Goal: Task Accomplishment & Management: Manage account settings

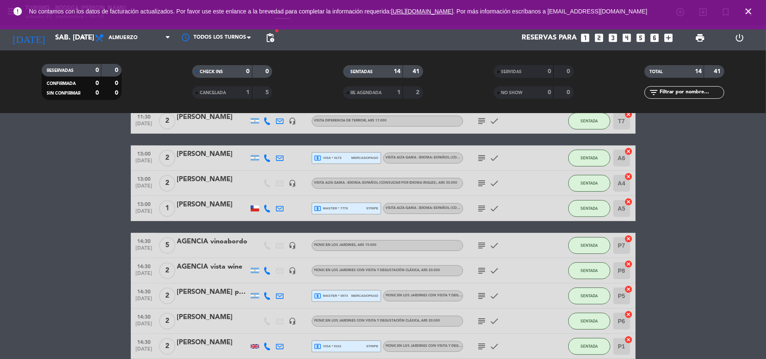
scroll to position [235, 0]
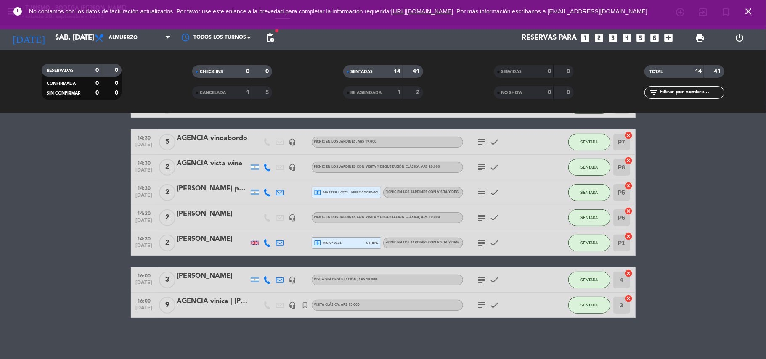
click at [748, 11] on icon "close" at bounding box center [748, 11] width 10 height 10
click at [749, 11] on icon "close" at bounding box center [748, 11] width 10 height 10
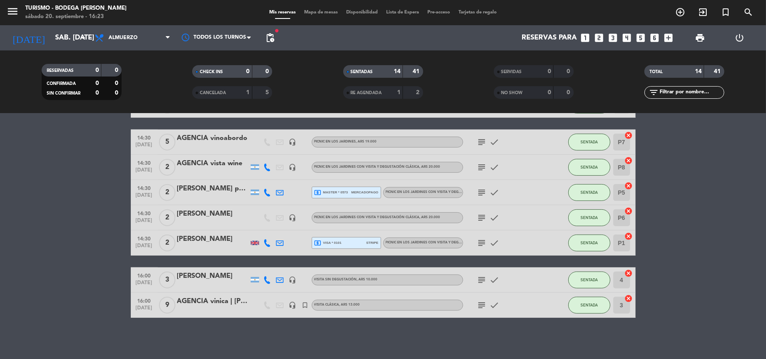
click at [483, 305] on icon "subject" at bounding box center [482, 305] width 10 height 10
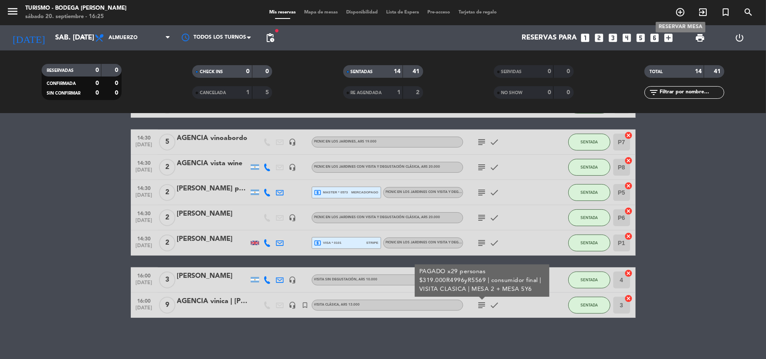
click at [679, 12] on icon "add_circle_outline" at bounding box center [680, 12] width 10 height 10
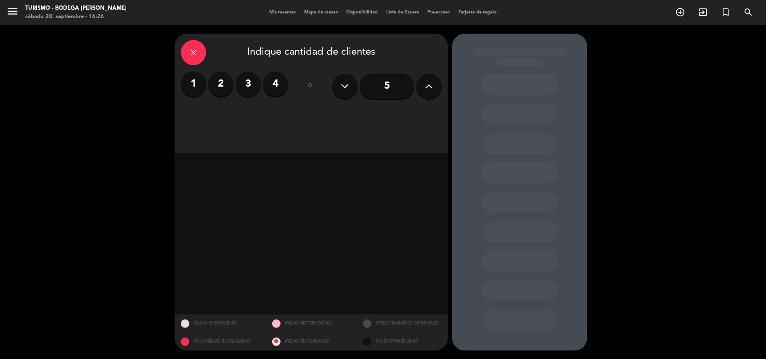
click at [221, 81] on label "2" at bounding box center [220, 83] width 25 height 25
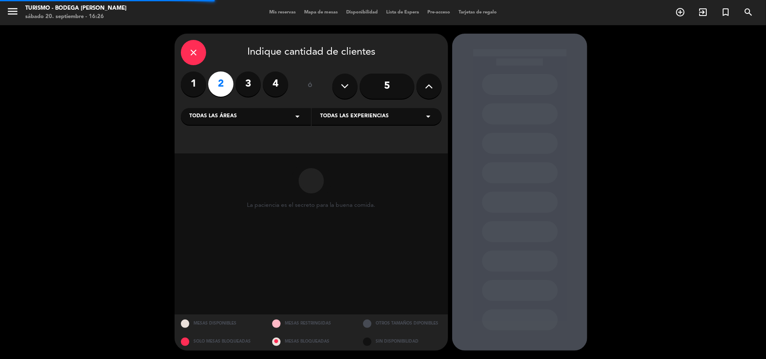
click at [346, 115] on span "Todas las experiencias" at bounding box center [354, 116] width 69 height 8
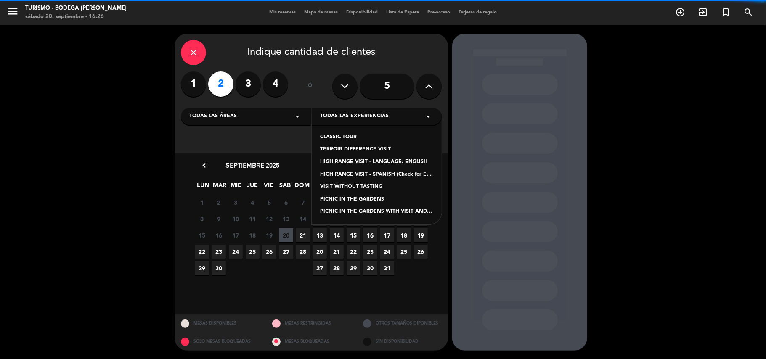
click at [346, 171] on div "HIGH RANGE VISIT - SPANISH (Check for English language)" at bounding box center [376, 175] width 113 height 8
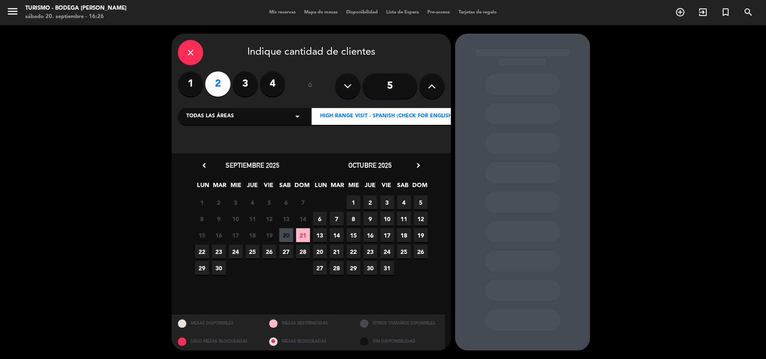
click at [300, 238] on span "21" at bounding box center [303, 235] width 14 height 14
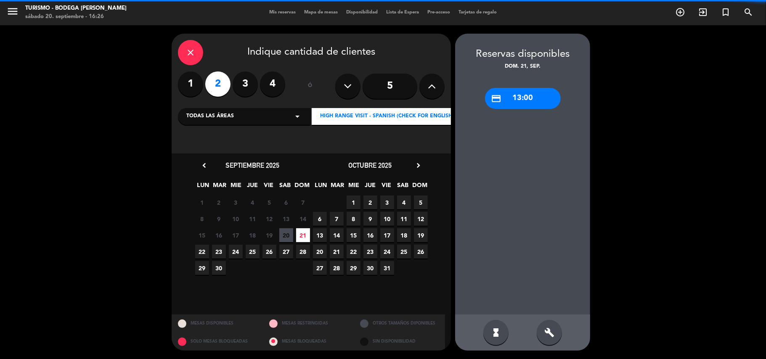
drag, startPoint x: 520, startPoint y: 103, endPoint x: 467, endPoint y: 103, distance: 52.5
click at [512, 103] on div "credit_card 13:00" at bounding box center [523, 98] width 76 height 21
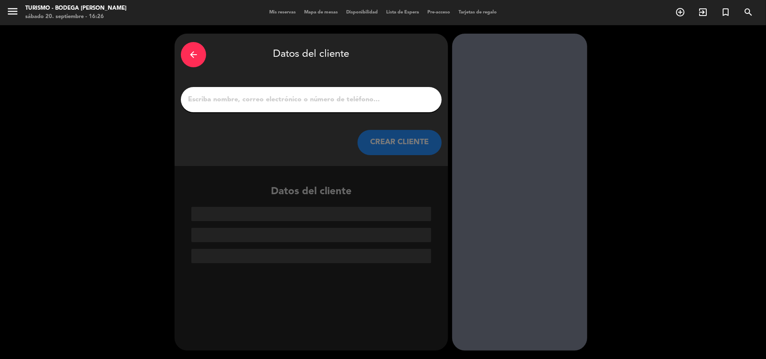
click at [296, 103] on input "1" at bounding box center [311, 100] width 248 height 12
paste input "[PERSON_NAME]"
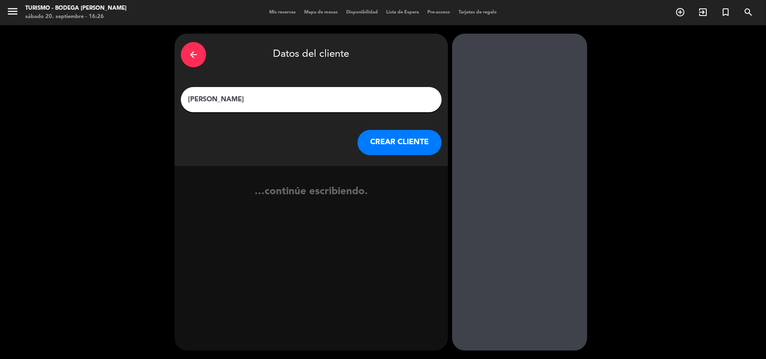
type input "[PERSON_NAME]"
click at [392, 135] on button "CREAR CLIENTE" at bounding box center [399, 142] width 84 height 25
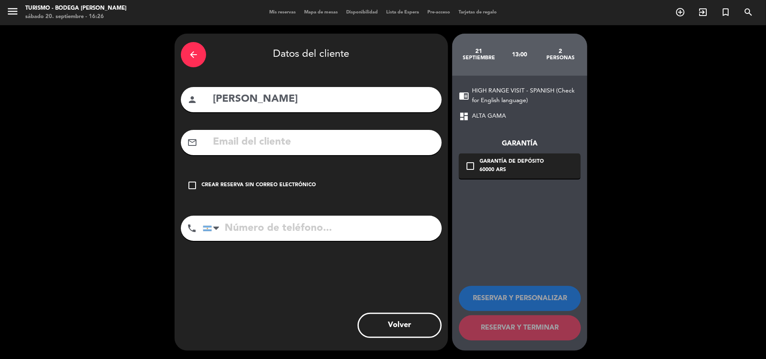
drag, startPoint x: 294, startPoint y: 140, endPoint x: 249, endPoint y: 20, distance: 128.1
click at [293, 138] on input "text" at bounding box center [323, 142] width 223 height 17
paste input "[EMAIL_ADDRESS][DOMAIN_NAME]"
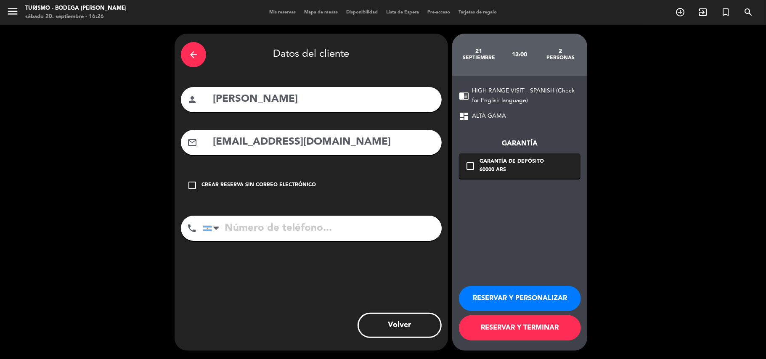
type input "[EMAIL_ADDRESS][DOMAIN_NAME]"
click at [233, 233] on input "tel" at bounding box center [322, 228] width 239 height 25
paste input "[PHONE_NUMBER]"
type input "[PHONE_NUMBER]"
click at [498, 301] on button "RESERVAR Y PERSONALIZAR" at bounding box center [520, 298] width 122 height 25
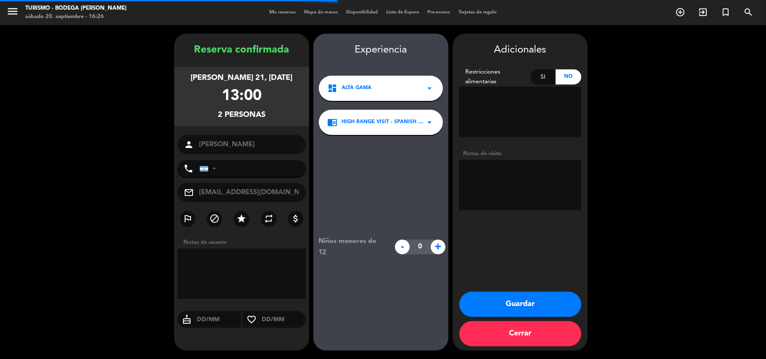
type input "[PHONE_NUMBER]"
click at [512, 309] on button "Guardar" at bounding box center [520, 304] width 122 height 25
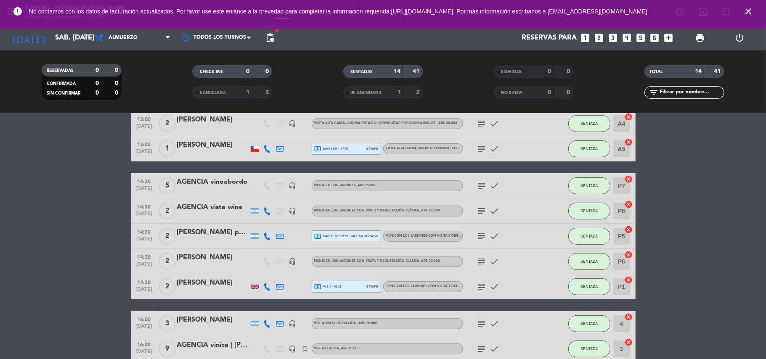
scroll to position [224, 0]
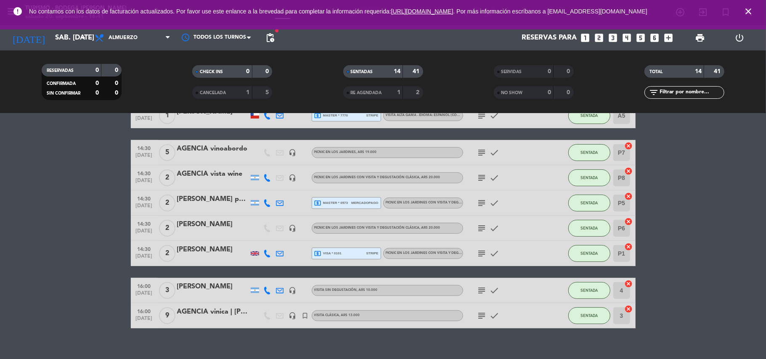
click at [747, 11] on icon "close" at bounding box center [748, 11] width 10 height 10
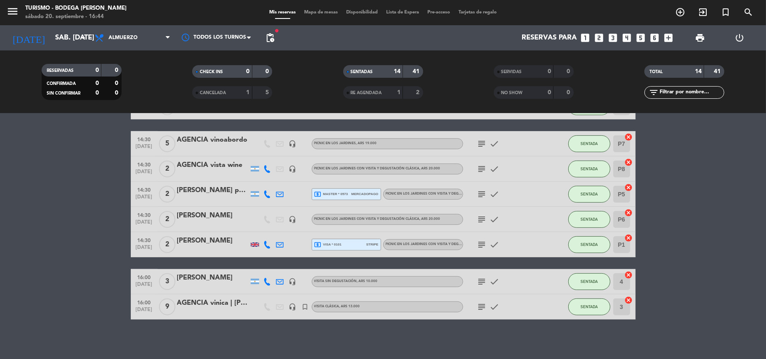
scroll to position [235, 0]
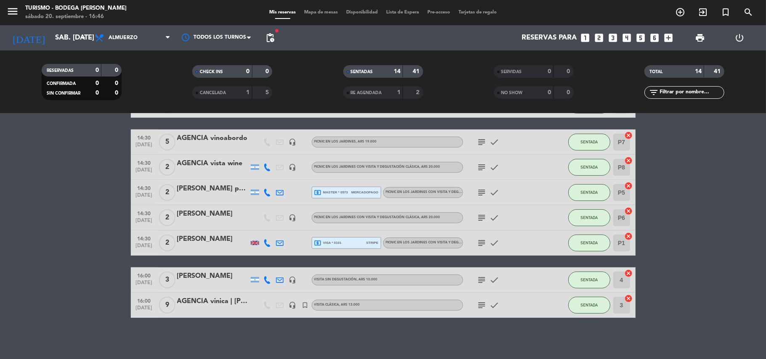
click at [204, 306] on div "AGENCIA vinica | [PERSON_NAME] [PERSON_NAME]" at bounding box center [212, 301] width 71 height 11
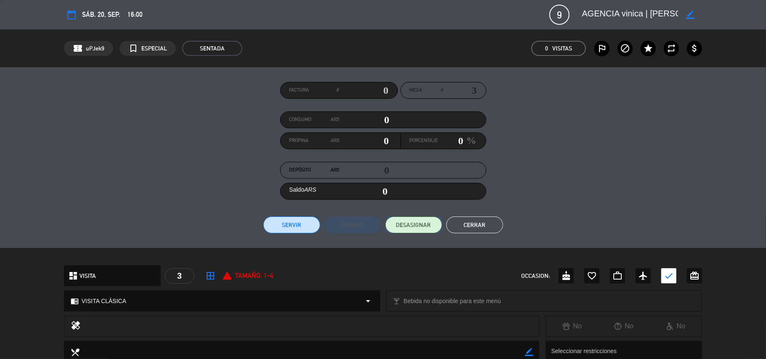
click at [412, 221] on span "DESASIGNAR" at bounding box center [413, 225] width 35 height 9
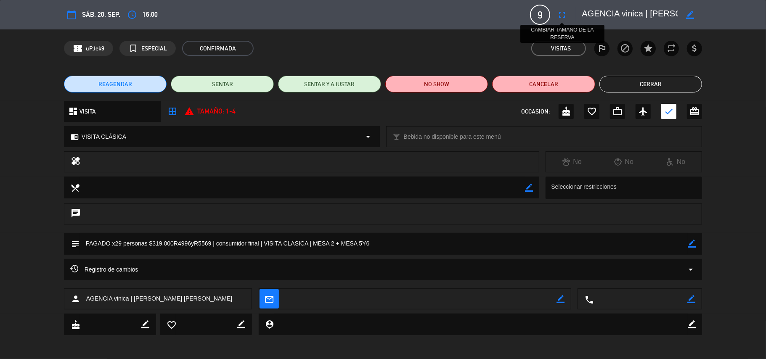
click at [562, 17] on icon "fullscreen" at bounding box center [562, 15] width 10 height 10
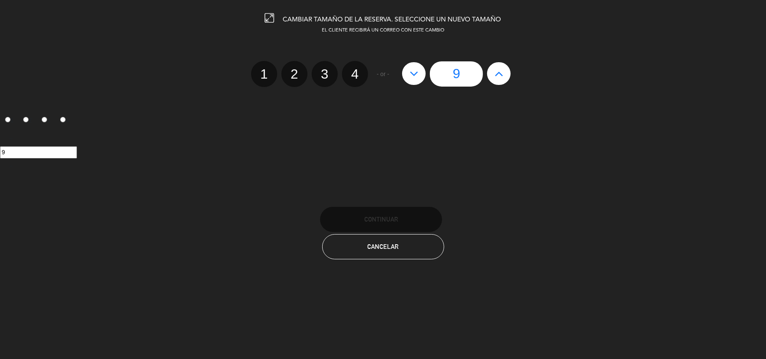
click at [503, 79] on icon at bounding box center [498, 73] width 9 height 13
type input "10"
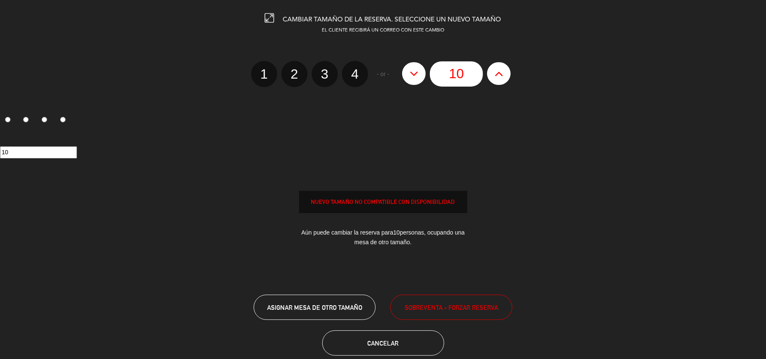
click at [503, 79] on icon at bounding box center [498, 73] width 9 height 13
type input "11"
click at [503, 79] on icon at bounding box center [498, 73] width 9 height 13
type input "12"
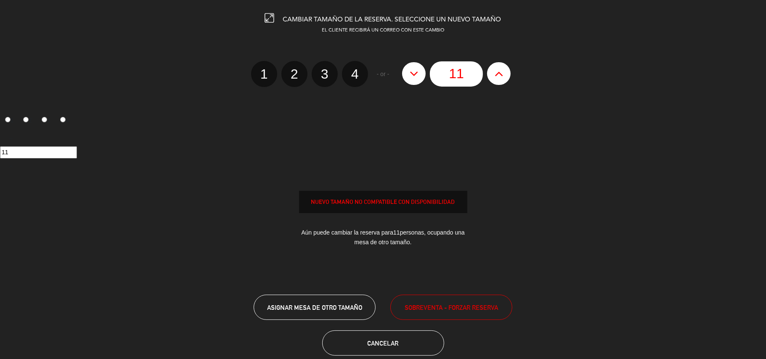
type input "12"
click at [503, 79] on icon at bounding box center [498, 73] width 9 height 13
type input "13"
click at [503, 79] on icon at bounding box center [498, 73] width 9 height 13
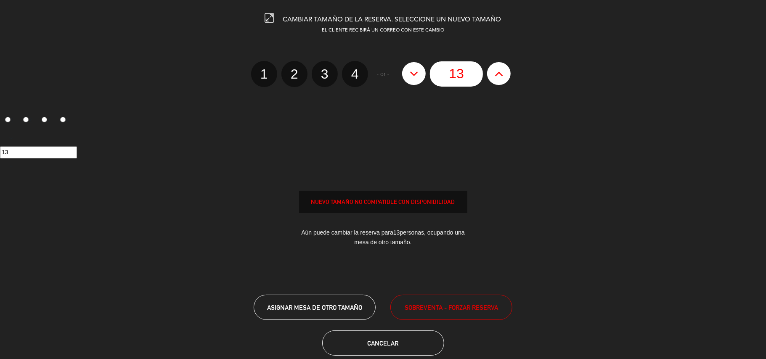
type input "14"
click at [503, 79] on icon at bounding box center [498, 73] width 9 height 13
type input "15"
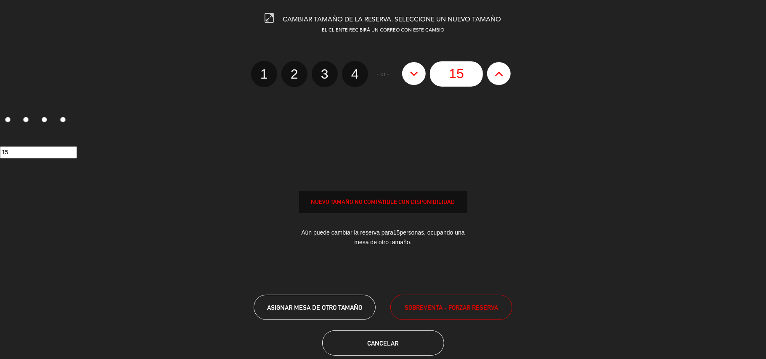
click at [503, 79] on icon at bounding box center [498, 73] width 9 height 13
type input "16"
click at [503, 79] on icon at bounding box center [498, 73] width 9 height 13
type input "17"
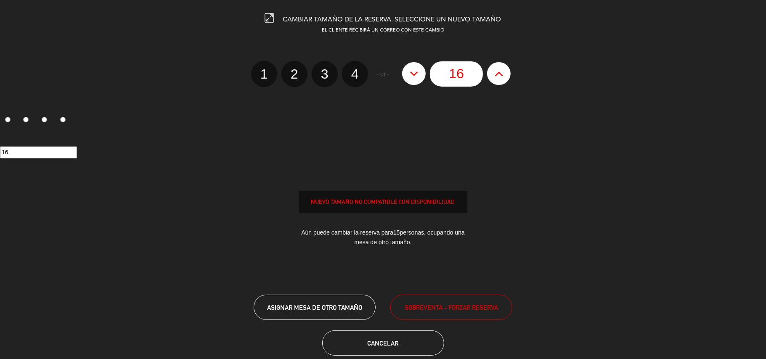
type input "17"
click at [503, 79] on icon at bounding box center [498, 73] width 9 height 13
type input "18"
click at [503, 79] on icon at bounding box center [498, 73] width 9 height 13
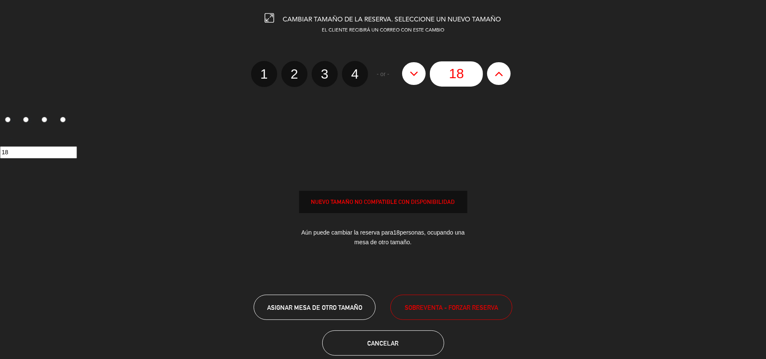
type input "19"
click at [503, 79] on icon at bounding box center [498, 73] width 9 height 13
type input "20"
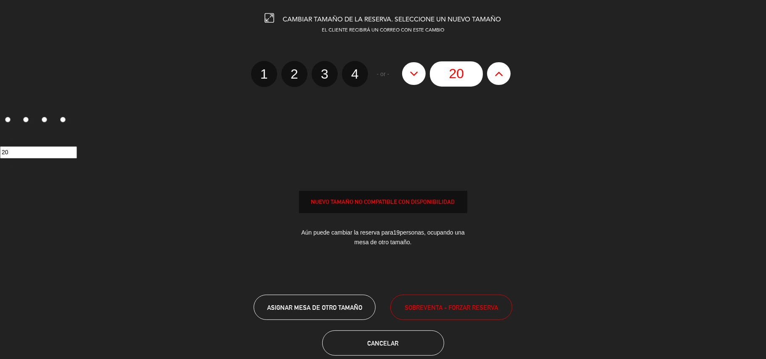
click at [503, 79] on icon at bounding box center [498, 73] width 9 height 13
type input "21"
click at [503, 79] on icon at bounding box center [498, 73] width 9 height 13
type input "22"
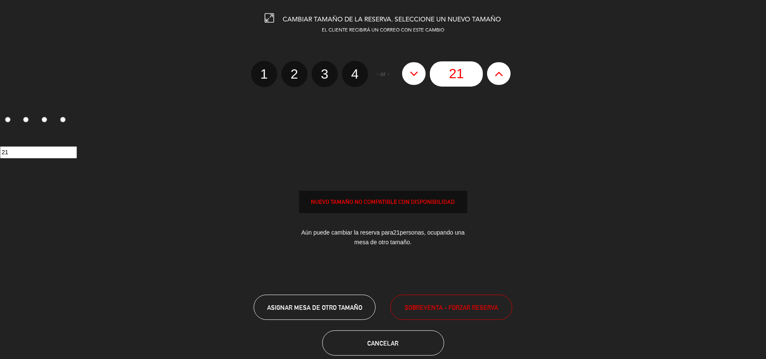
type input "22"
click at [503, 79] on icon at bounding box center [498, 73] width 9 height 13
type input "23"
click at [503, 79] on icon at bounding box center [498, 73] width 9 height 13
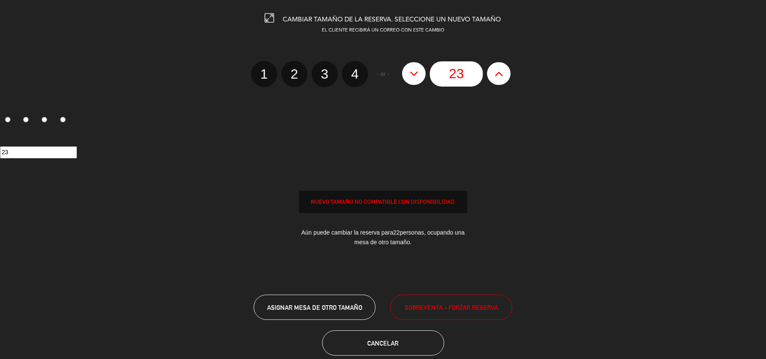
type input "24"
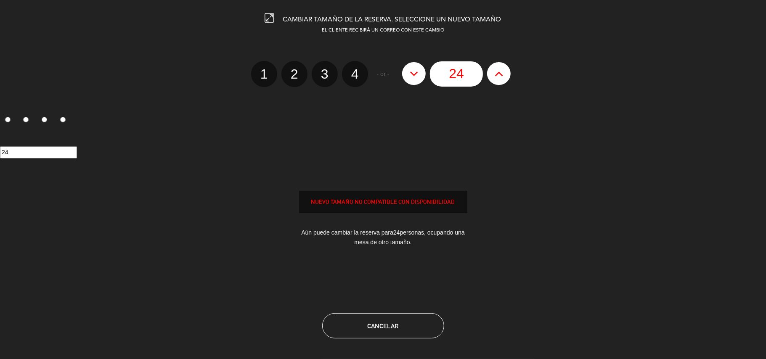
click at [503, 79] on icon at bounding box center [498, 73] width 9 height 13
type input "25"
click at [503, 79] on icon at bounding box center [498, 73] width 9 height 13
type input "26"
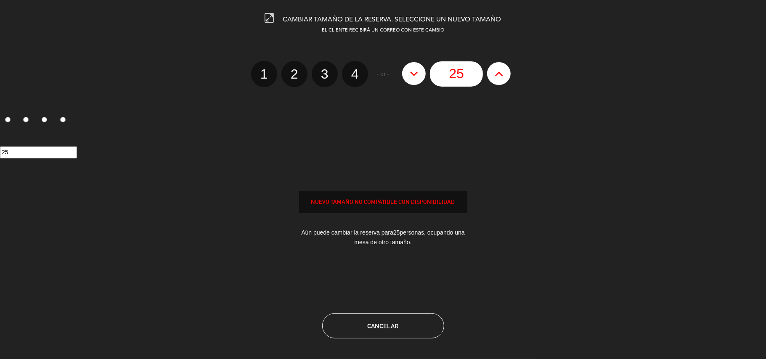
type input "26"
click at [503, 79] on icon at bounding box center [498, 73] width 9 height 13
type input "27"
click at [503, 79] on icon at bounding box center [498, 73] width 9 height 13
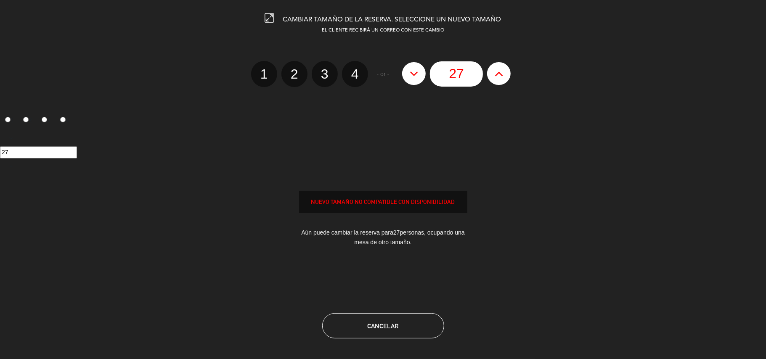
type input "28"
click at [503, 79] on icon at bounding box center [498, 73] width 9 height 13
type input "29"
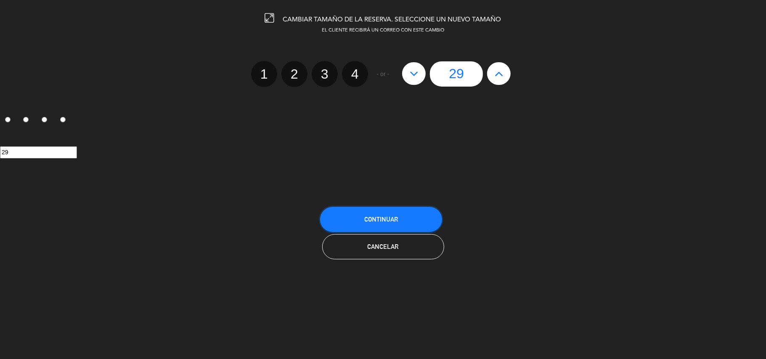
click at [404, 221] on button "Continuar" at bounding box center [381, 219] width 122 height 25
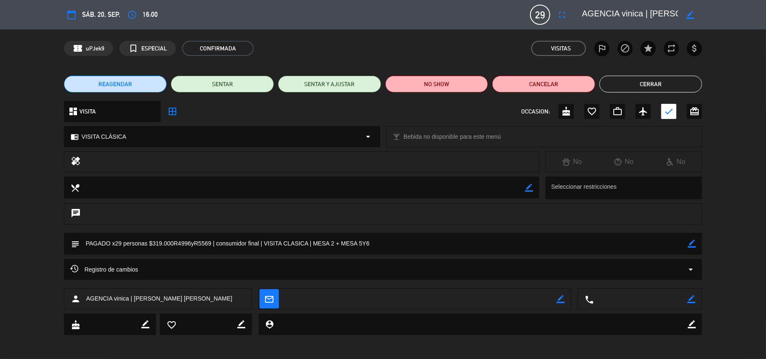
drag, startPoint x: 688, startPoint y: 245, endPoint x: 525, endPoint y: 244, distance: 163.5
click at [688, 245] on icon "border_color" at bounding box center [691, 244] width 8 height 8
type textarea "PAGADO x29 personas $319.000R4996yR5569 | consumidor final | VISITA CLASICA | M…"
click at [693, 243] on icon at bounding box center [691, 244] width 8 height 8
click at [650, 88] on button "Cerrar" at bounding box center [650, 84] width 103 height 17
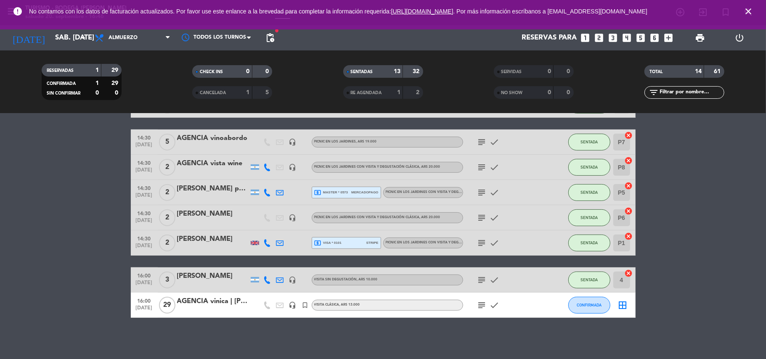
click at [619, 306] on icon "border_all" at bounding box center [623, 305] width 10 height 10
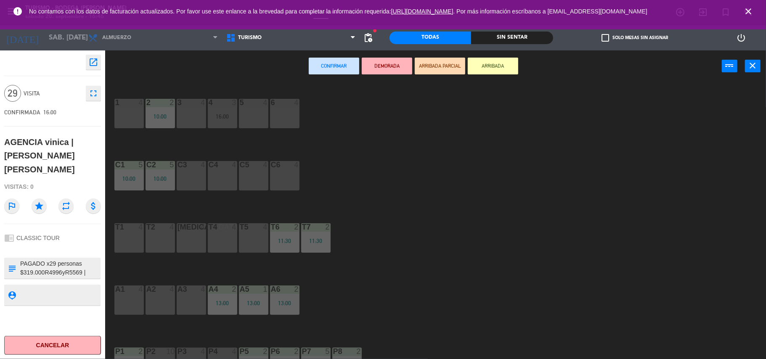
click at [201, 115] on div "3 4" at bounding box center [191, 113] width 29 height 29
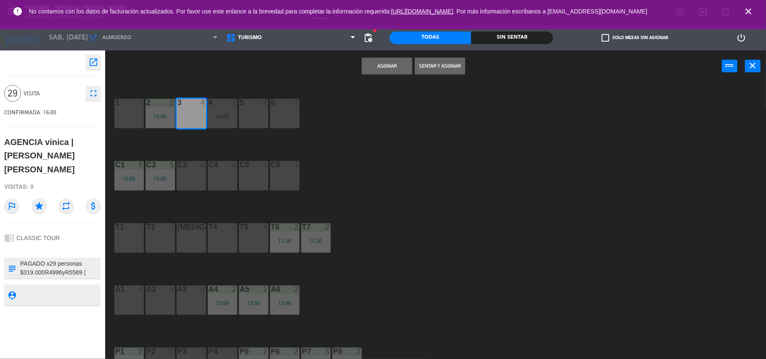
click at [383, 61] on button "Asignar" at bounding box center [387, 66] width 50 height 17
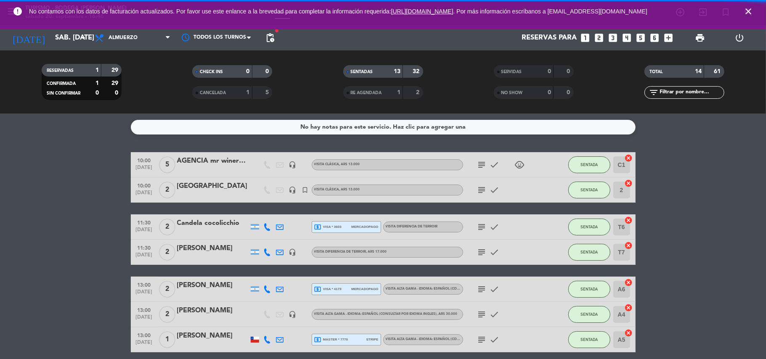
click at [749, 11] on icon "close" at bounding box center [748, 11] width 10 height 10
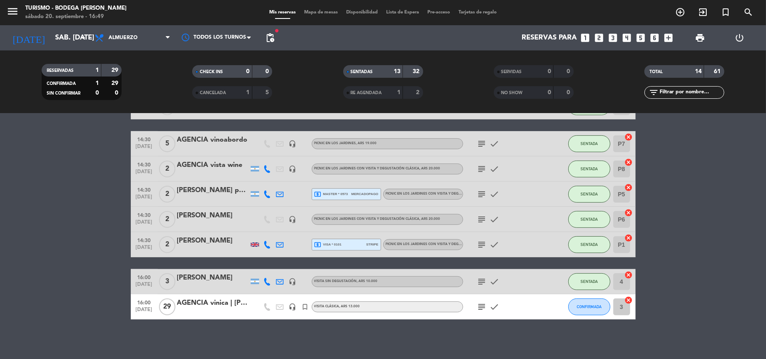
scroll to position [235, 0]
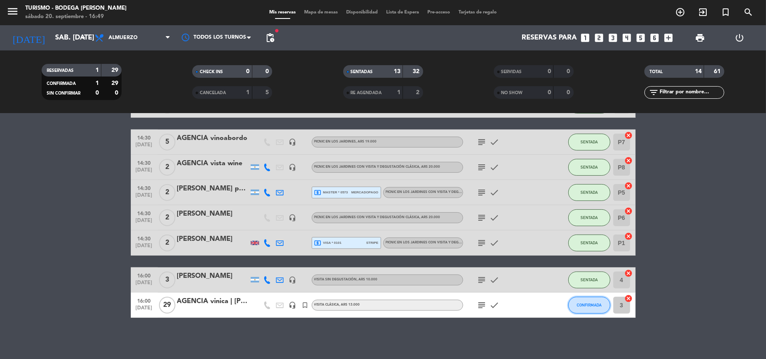
click at [592, 305] on span "CONFIRMADA" at bounding box center [588, 305] width 25 height 5
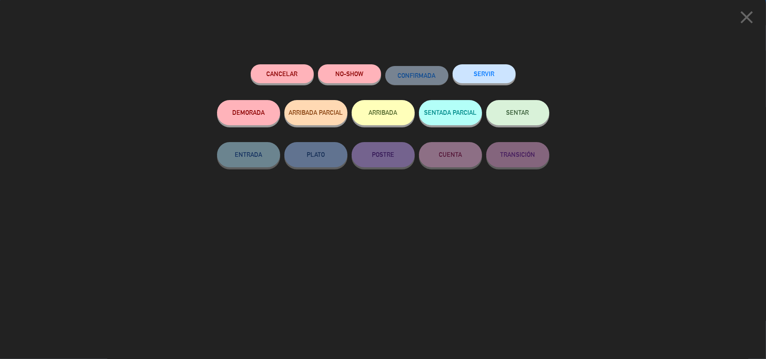
click at [507, 115] on span "SENTAR" at bounding box center [517, 112] width 23 height 7
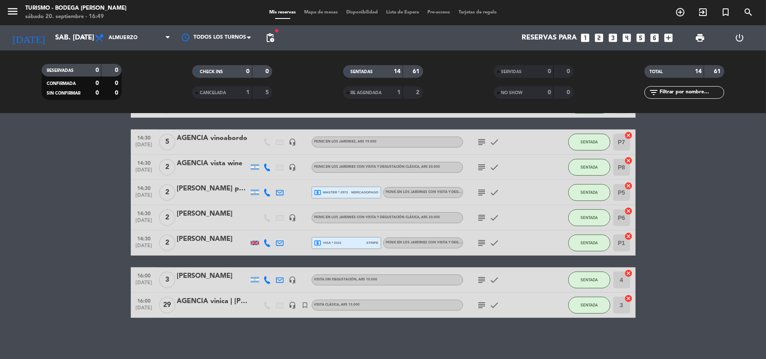
click at [478, 310] on div "subject check" at bounding box center [501, 305] width 76 height 25
click at [483, 304] on icon "subject" at bounding box center [482, 305] width 10 height 10
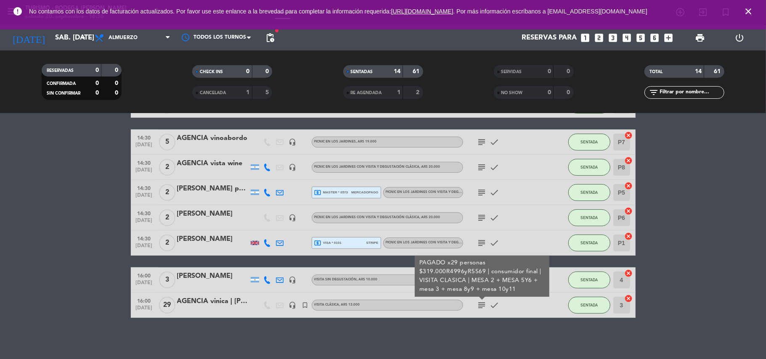
click at [747, 14] on icon "close" at bounding box center [748, 11] width 10 height 10
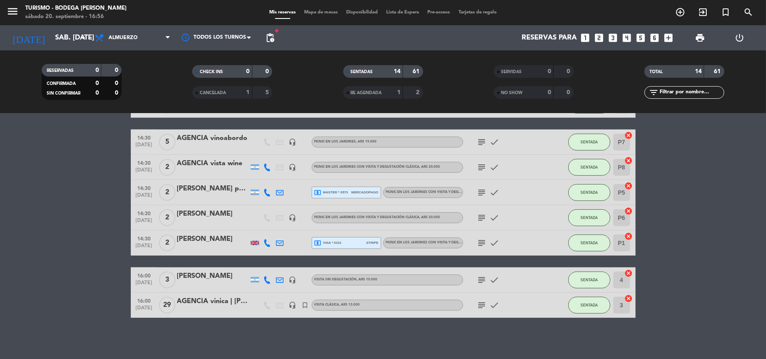
scroll to position [0, 0]
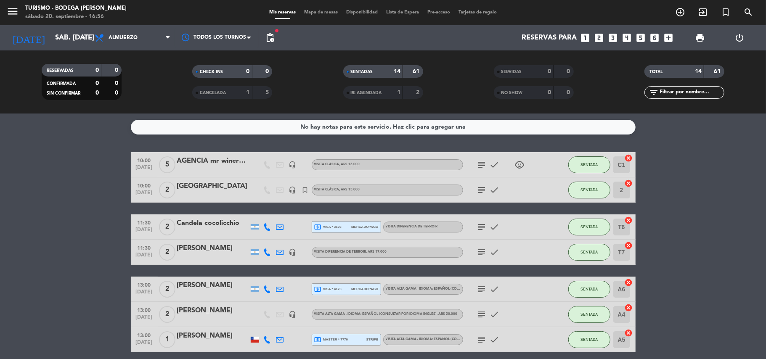
click at [477, 165] on icon "subject" at bounding box center [482, 165] width 10 height 10
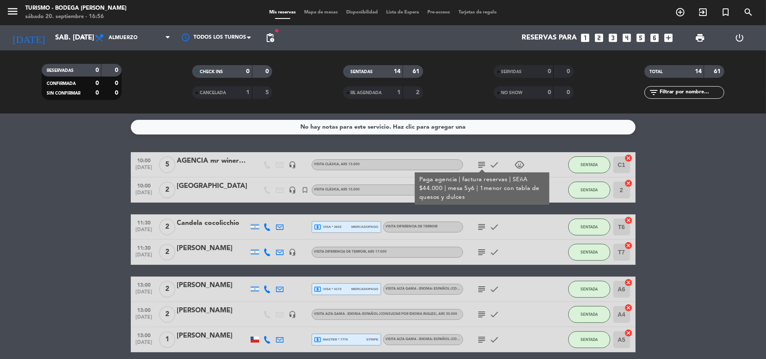
click at [483, 163] on icon "subject" at bounding box center [482, 165] width 10 height 10
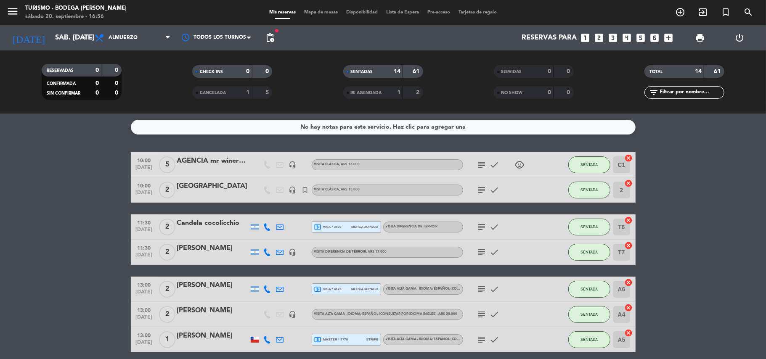
click at [486, 189] on icon "subject" at bounding box center [482, 190] width 10 height 10
click at [475, 224] on span "subject" at bounding box center [481, 227] width 13 height 10
click at [481, 227] on icon "subject" at bounding box center [482, 227] width 10 height 10
click at [478, 254] on icon "subject" at bounding box center [482, 252] width 10 height 10
click at [479, 288] on icon "subject" at bounding box center [482, 289] width 10 height 10
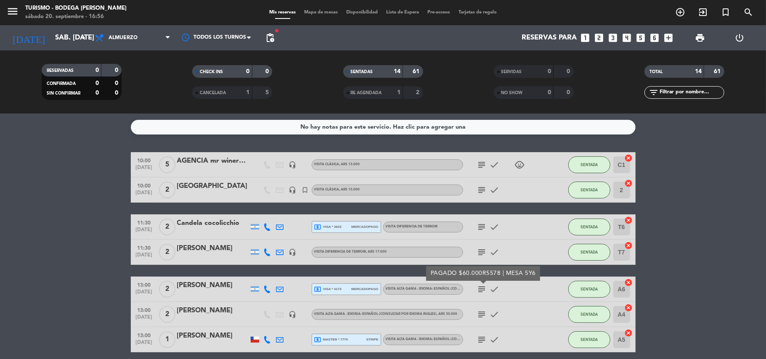
click at [478, 310] on icon "subject" at bounding box center [482, 314] width 10 height 10
click at [480, 336] on icon "subject" at bounding box center [482, 340] width 10 height 10
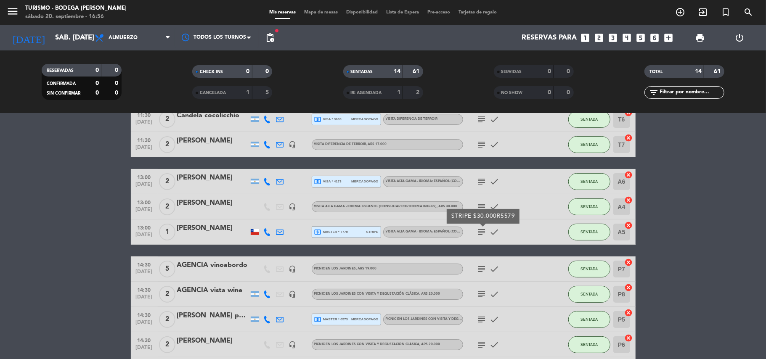
scroll to position [112, 0]
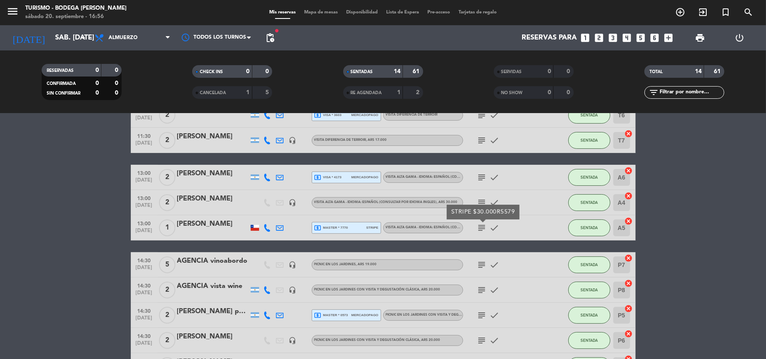
click at [481, 262] on icon "subject" at bounding box center [482, 265] width 10 height 10
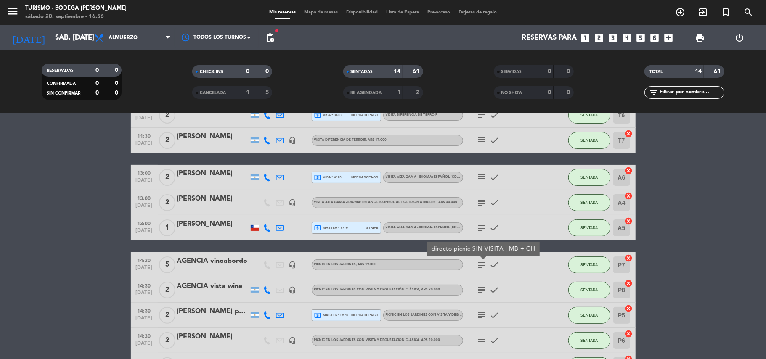
click at [481, 290] on icon "subject" at bounding box center [482, 290] width 10 height 10
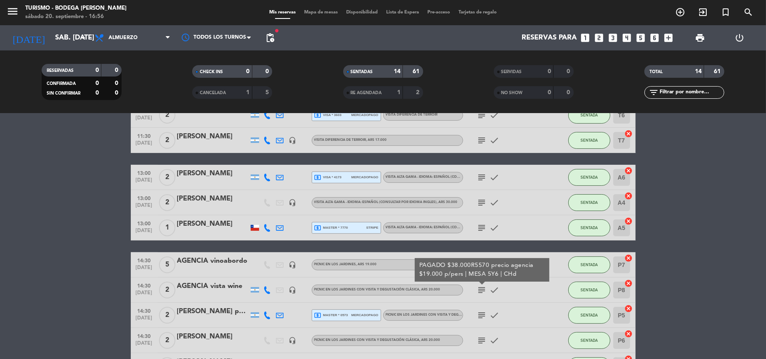
click at [482, 313] on icon "subject" at bounding box center [482, 315] width 10 height 10
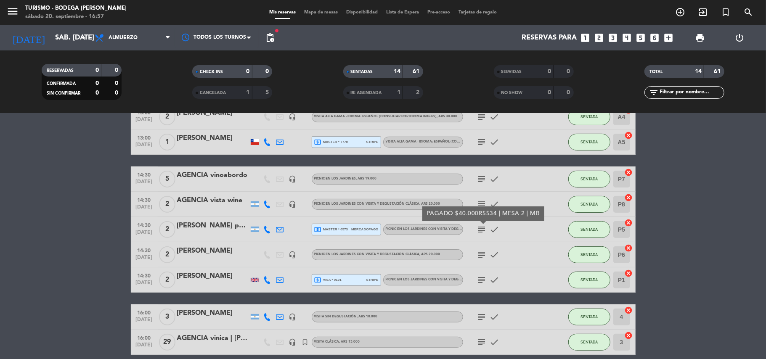
scroll to position [224, 0]
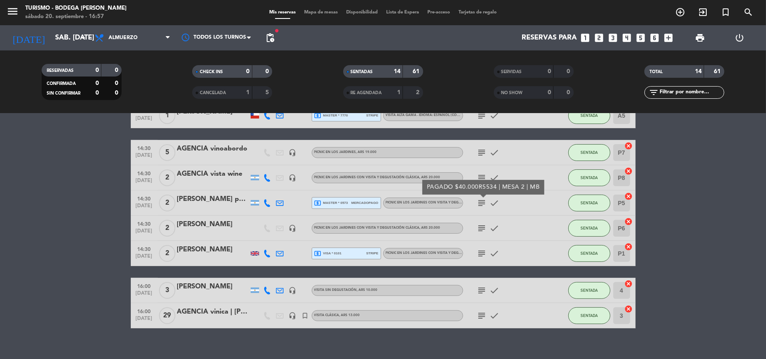
click at [482, 227] on icon "subject" at bounding box center [482, 228] width 10 height 10
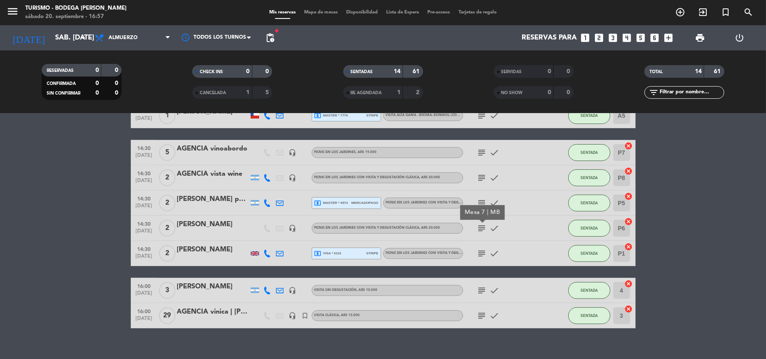
click at [483, 254] on icon "subject" at bounding box center [482, 253] width 10 height 10
click at [483, 286] on icon "subject" at bounding box center [482, 290] width 10 height 10
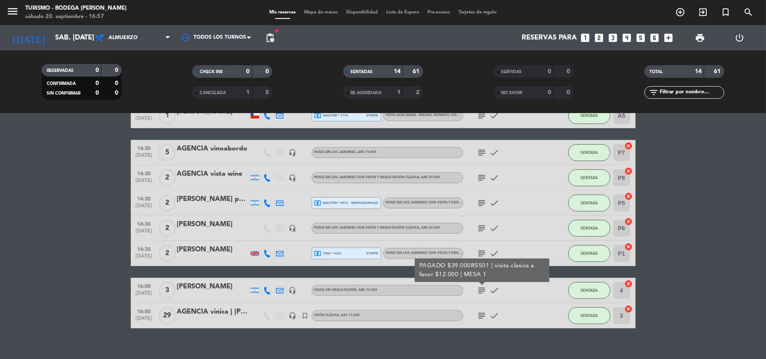
click at [480, 314] on icon "subject" at bounding box center [482, 316] width 10 height 10
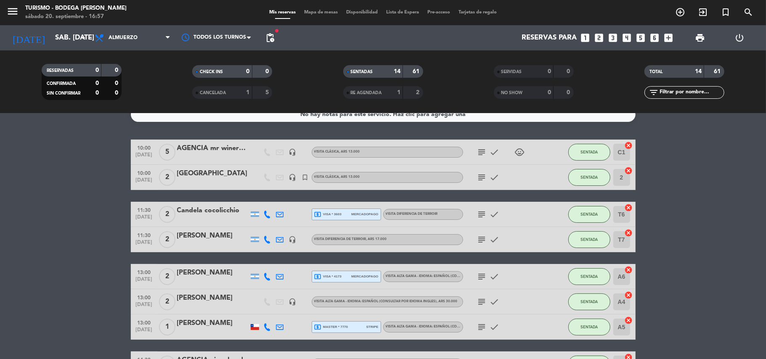
scroll to position [0, 0]
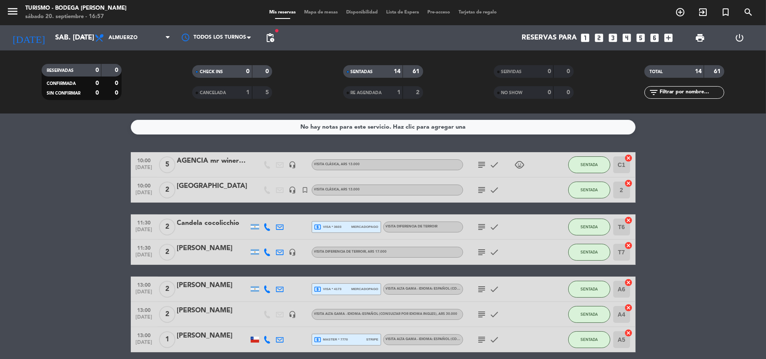
click at [484, 226] on icon "subject" at bounding box center [482, 227] width 10 height 10
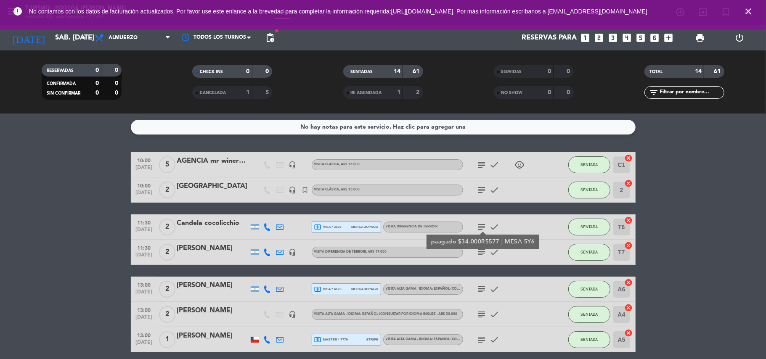
click at [747, 12] on icon "close" at bounding box center [748, 11] width 10 height 10
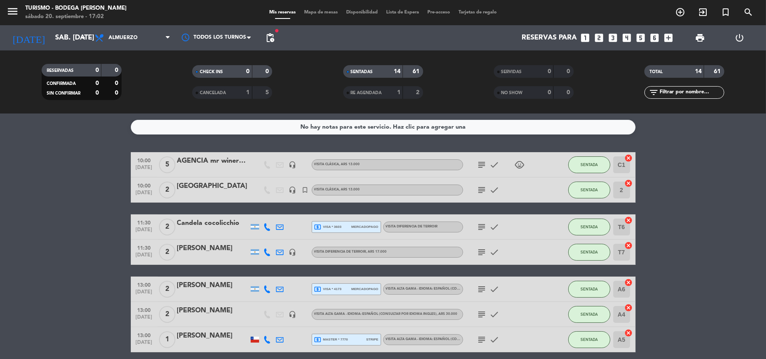
click at [356, 338] on div "local_atm master * 7770 stripe" at bounding box center [346, 339] width 64 height 11
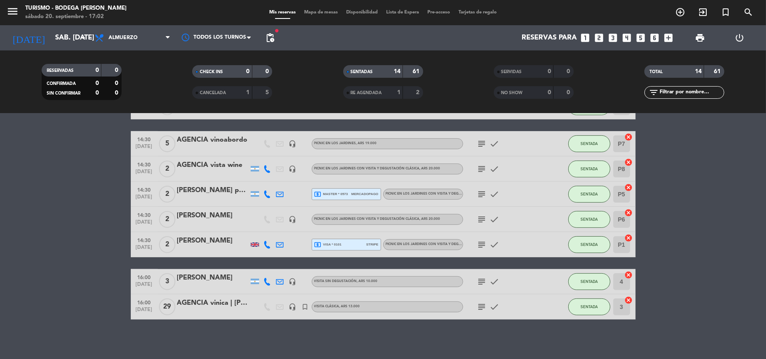
scroll to position [235, 0]
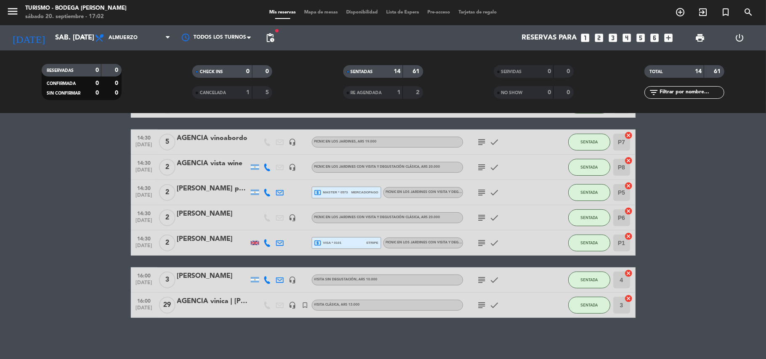
click at [346, 246] on div "local_atm visa * 0101 stripe" at bounding box center [346, 243] width 64 height 11
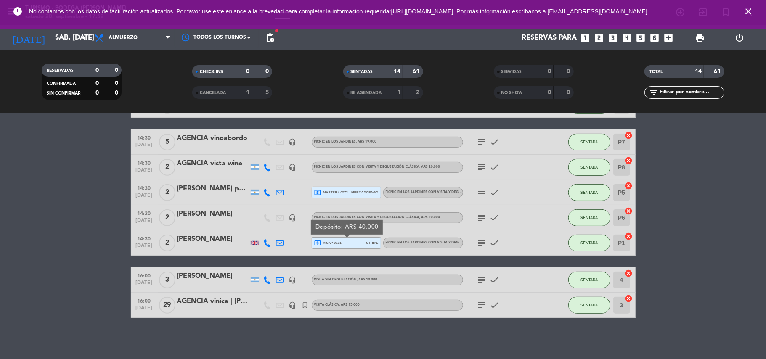
click at [483, 145] on icon "subject" at bounding box center [482, 142] width 10 height 10
click at [483, 165] on icon "subject" at bounding box center [482, 167] width 10 height 10
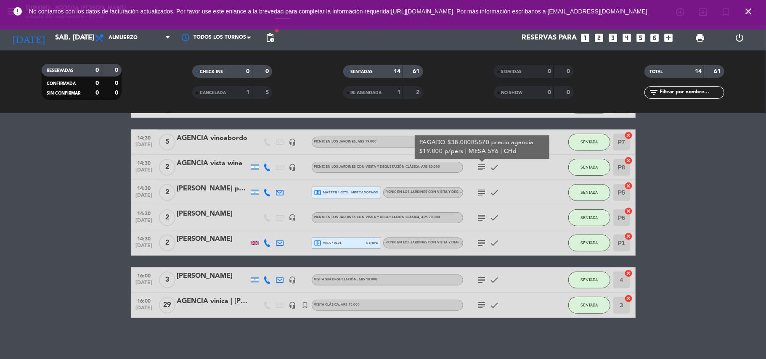
click at [481, 192] on icon "subject" at bounding box center [482, 192] width 10 height 10
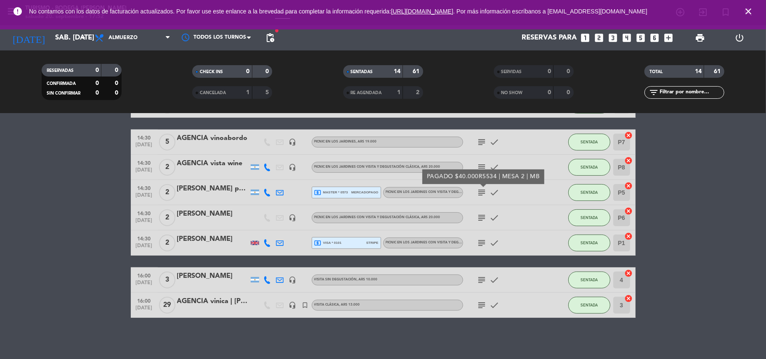
click at [482, 214] on icon "subject" at bounding box center [482, 218] width 10 height 10
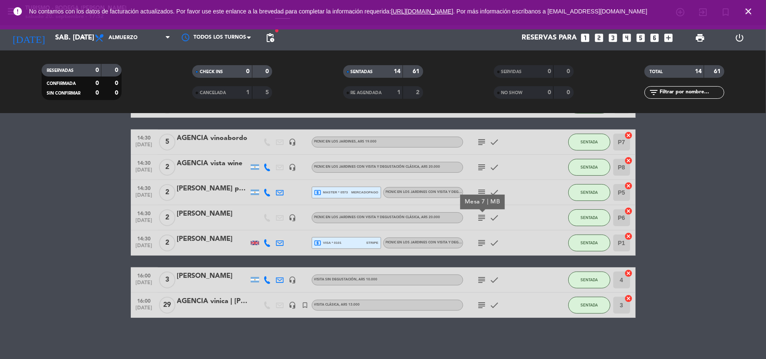
click at [483, 241] on icon "subject" at bounding box center [482, 243] width 10 height 10
click at [229, 243] on div "[PERSON_NAME]" at bounding box center [212, 239] width 71 height 11
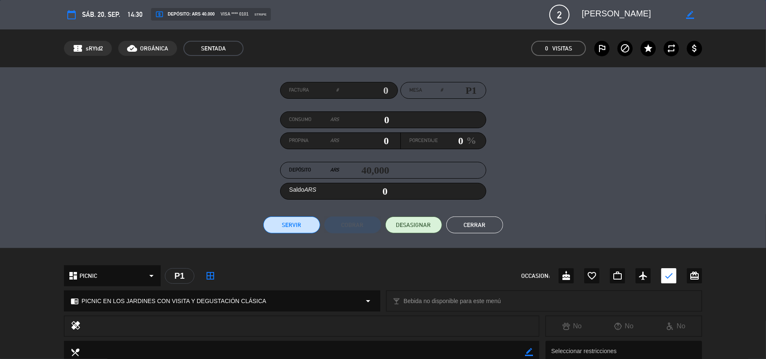
scroll to position [165, 0]
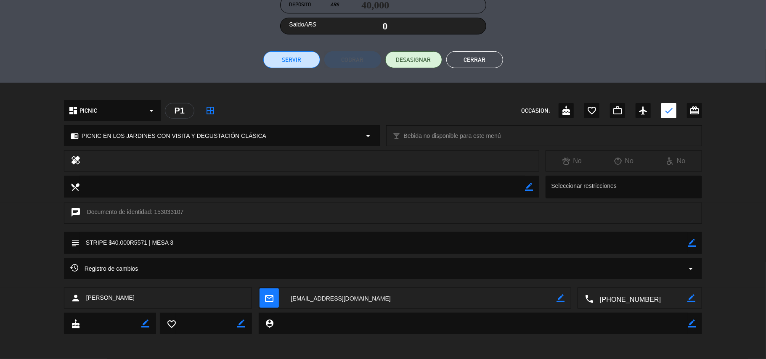
drag, startPoint x: 689, startPoint y: 239, endPoint x: 681, endPoint y: 240, distance: 7.3
click at [686, 239] on div "subject border_color" at bounding box center [383, 243] width 638 height 22
click at [690, 242] on icon "border_color" at bounding box center [691, 243] width 8 height 8
click at [633, 249] on textarea at bounding box center [383, 242] width 608 height 21
type textarea "STRIPE $40.000R5571 | MESA 3 | 1ch"
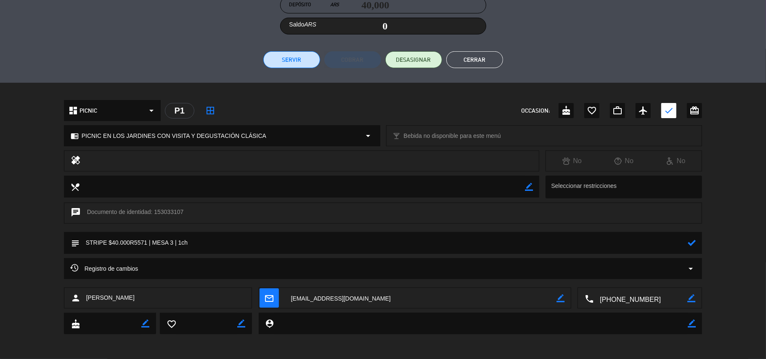
click at [692, 241] on icon at bounding box center [691, 243] width 8 height 8
click at [473, 61] on button "Cerrar" at bounding box center [474, 59] width 57 height 17
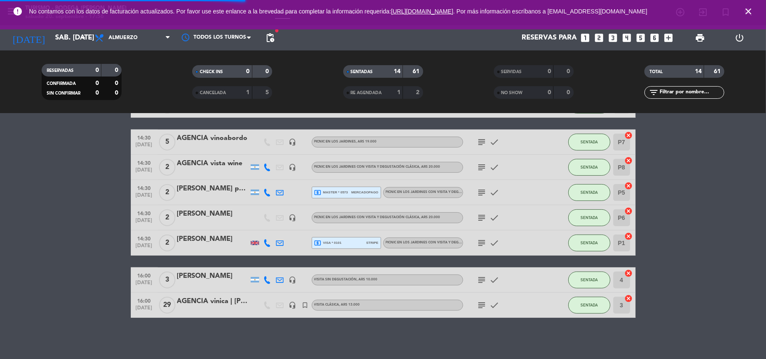
click at [221, 135] on div "AGENCIA vinoabordo" at bounding box center [212, 138] width 71 height 11
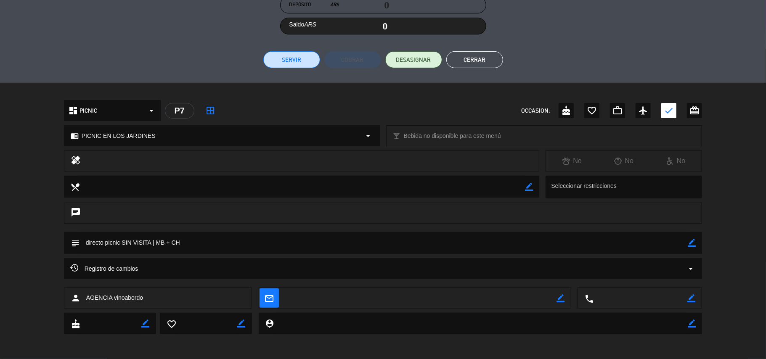
click at [692, 239] on icon "border_color" at bounding box center [691, 243] width 8 height 8
click at [169, 243] on textarea at bounding box center [383, 242] width 608 height 21
type textarea "directo picnic SIN VISITA | MB + 2 CH"
click at [692, 242] on icon at bounding box center [691, 243] width 8 height 8
click at [476, 61] on button "Cerrar" at bounding box center [474, 59] width 57 height 17
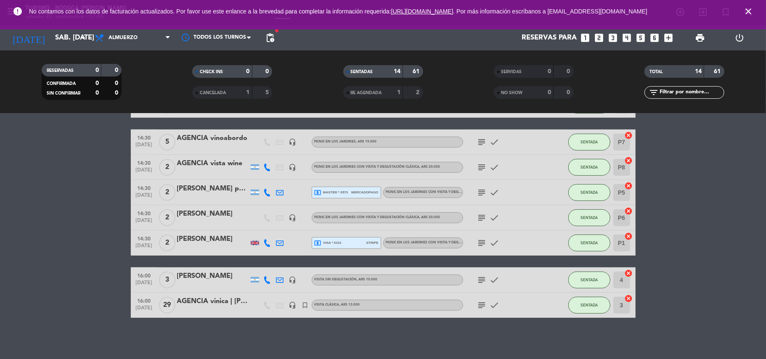
click at [481, 143] on icon "subject" at bounding box center [482, 142] width 10 height 10
click at [483, 167] on icon "subject" at bounding box center [482, 167] width 10 height 10
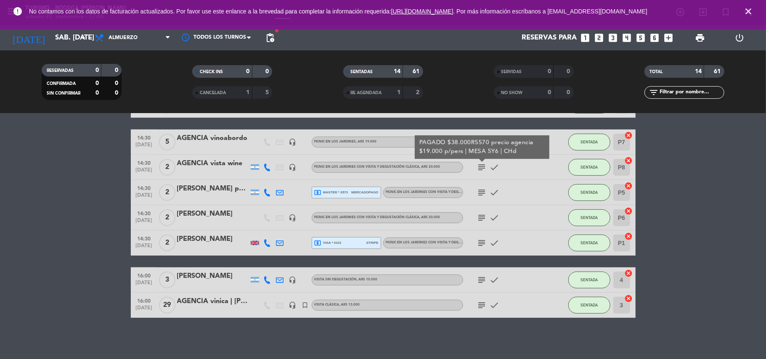
click at [481, 190] on icon "subject" at bounding box center [482, 192] width 10 height 10
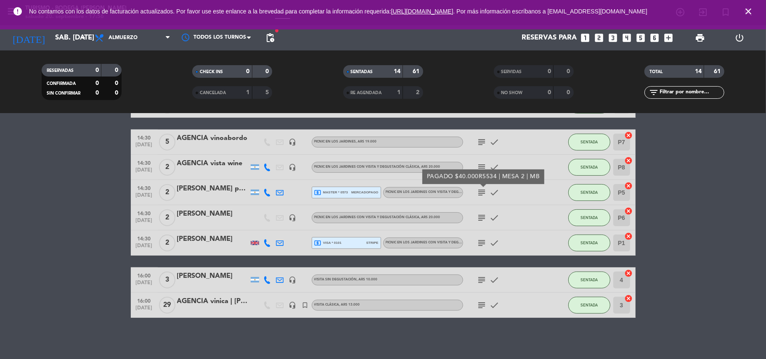
click at [480, 216] on icon "subject" at bounding box center [482, 218] width 10 height 10
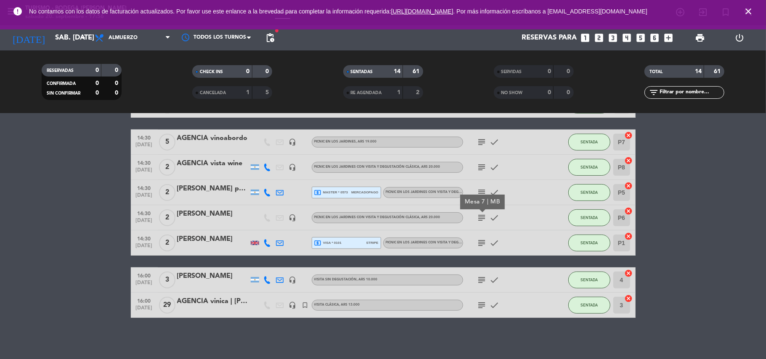
click at [480, 243] on icon "subject" at bounding box center [482, 243] width 10 height 10
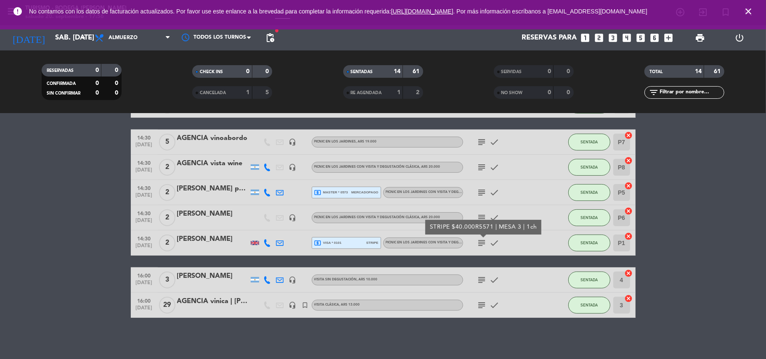
click at [480, 145] on icon "subject" at bounding box center [482, 142] width 10 height 10
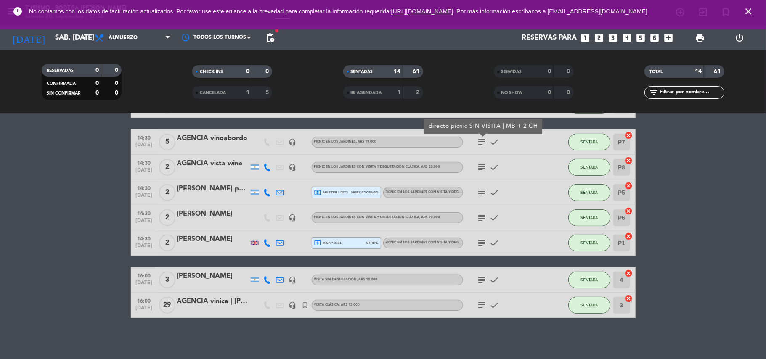
click at [482, 168] on icon "subject" at bounding box center [482, 167] width 10 height 10
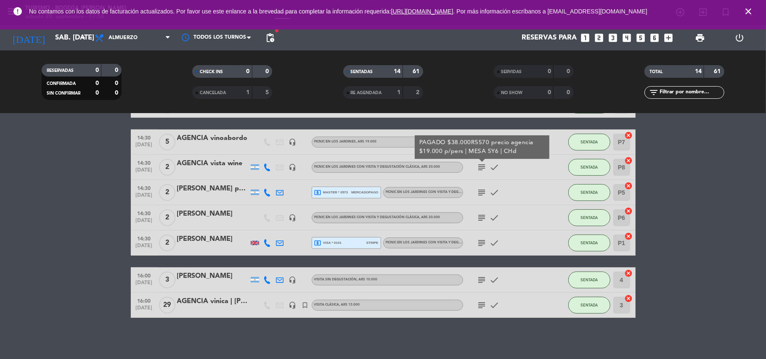
click at [482, 189] on icon "subject" at bounding box center [482, 192] width 10 height 10
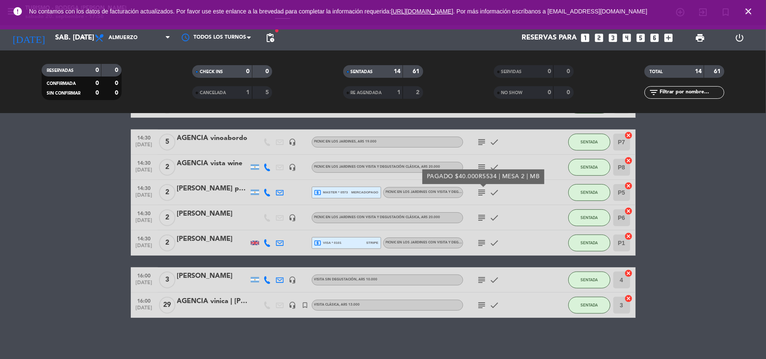
click at [481, 214] on icon "subject" at bounding box center [482, 218] width 10 height 10
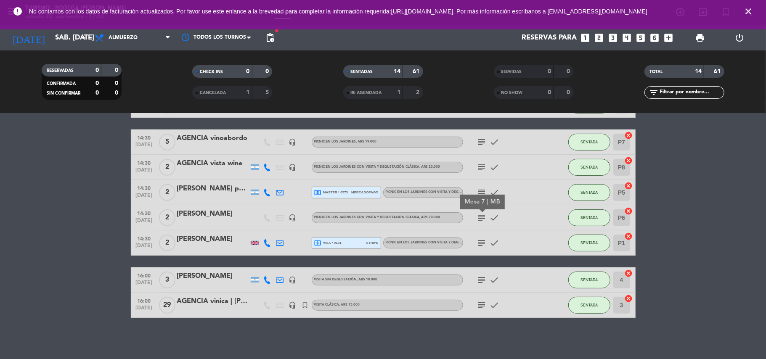
click at [483, 241] on icon "subject" at bounding box center [482, 243] width 10 height 10
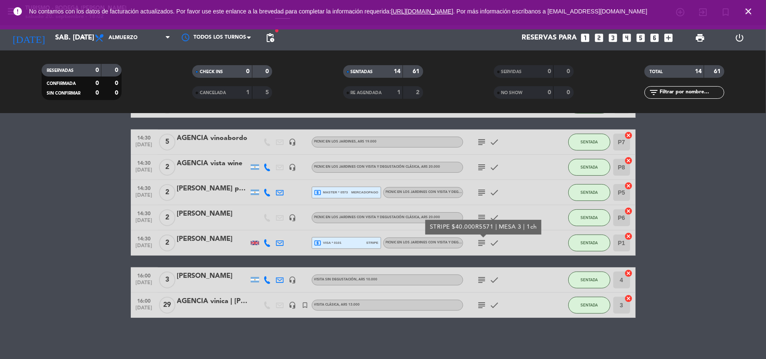
click at [478, 249] on div "subject STRIPE $40.000R5571 | MESA 3 | 1ch check" at bounding box center [501, 242] width 76 height 25
